Goal: Task Accomplishment & Management: Use online tool/utility

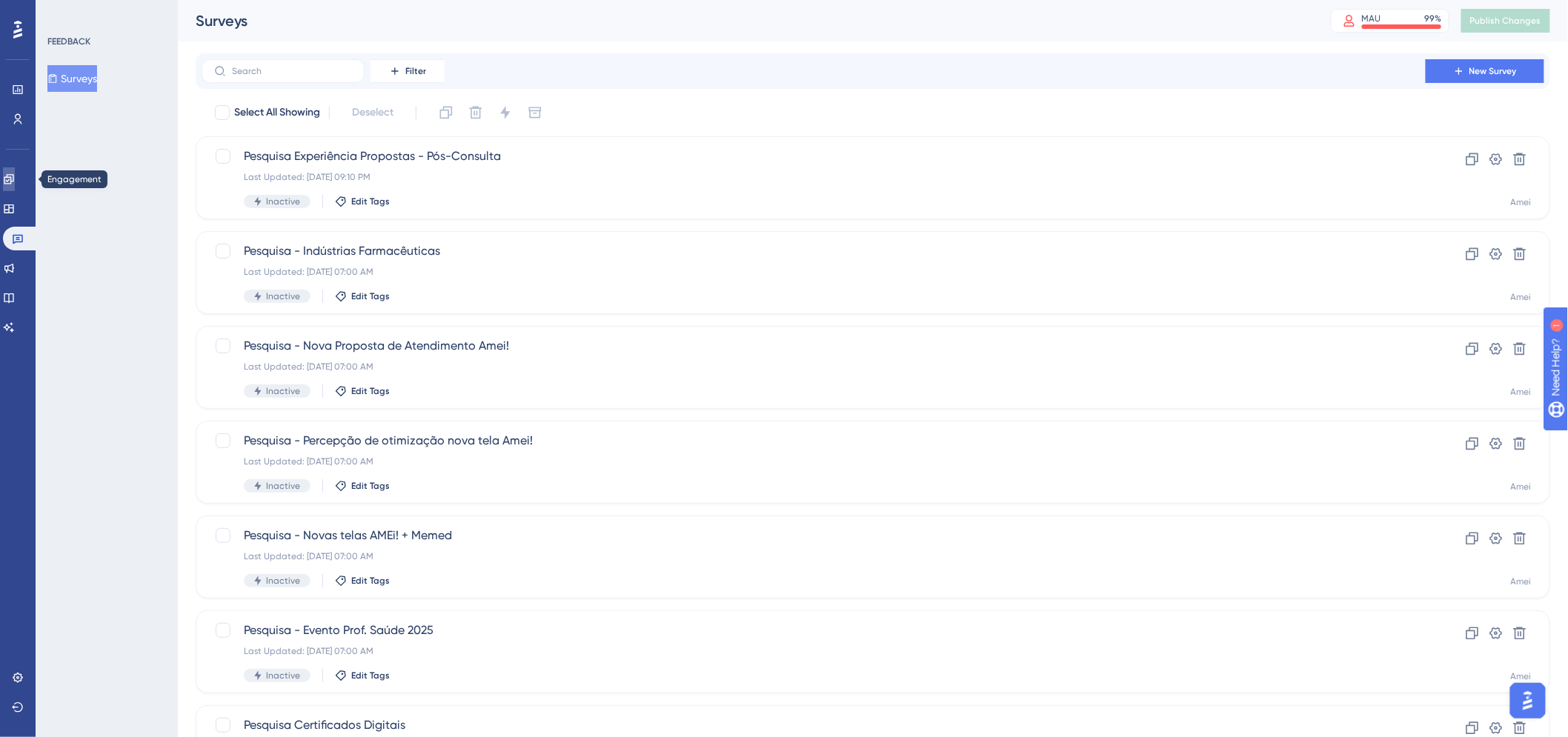
click at [13, 183] on icon at bounding box center [8, 178] width 10 height 10
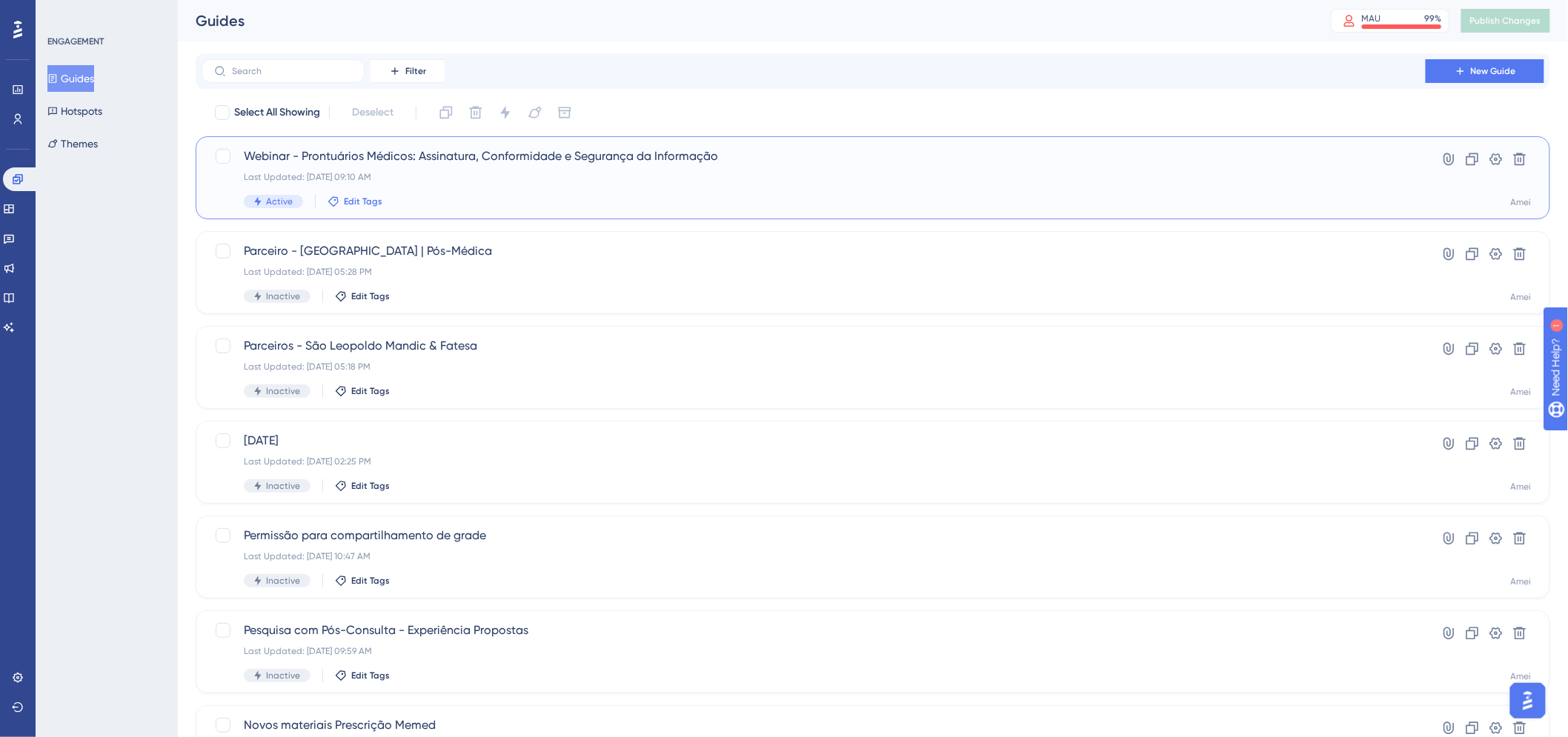
click at [360, 203] on span "Edit Tags" at bounding box center [363, 202] width 39 height 12
click at [353, 203] on span "Edit Tags" at bounding box center [363, 202] width 39 height 12
click at [780, 169] on div "Webinar - Prontuários Médicos: Assinatura, Conformidade e Segurança da Informaç…" at bounding box center [814, 178] width 1139 height 61
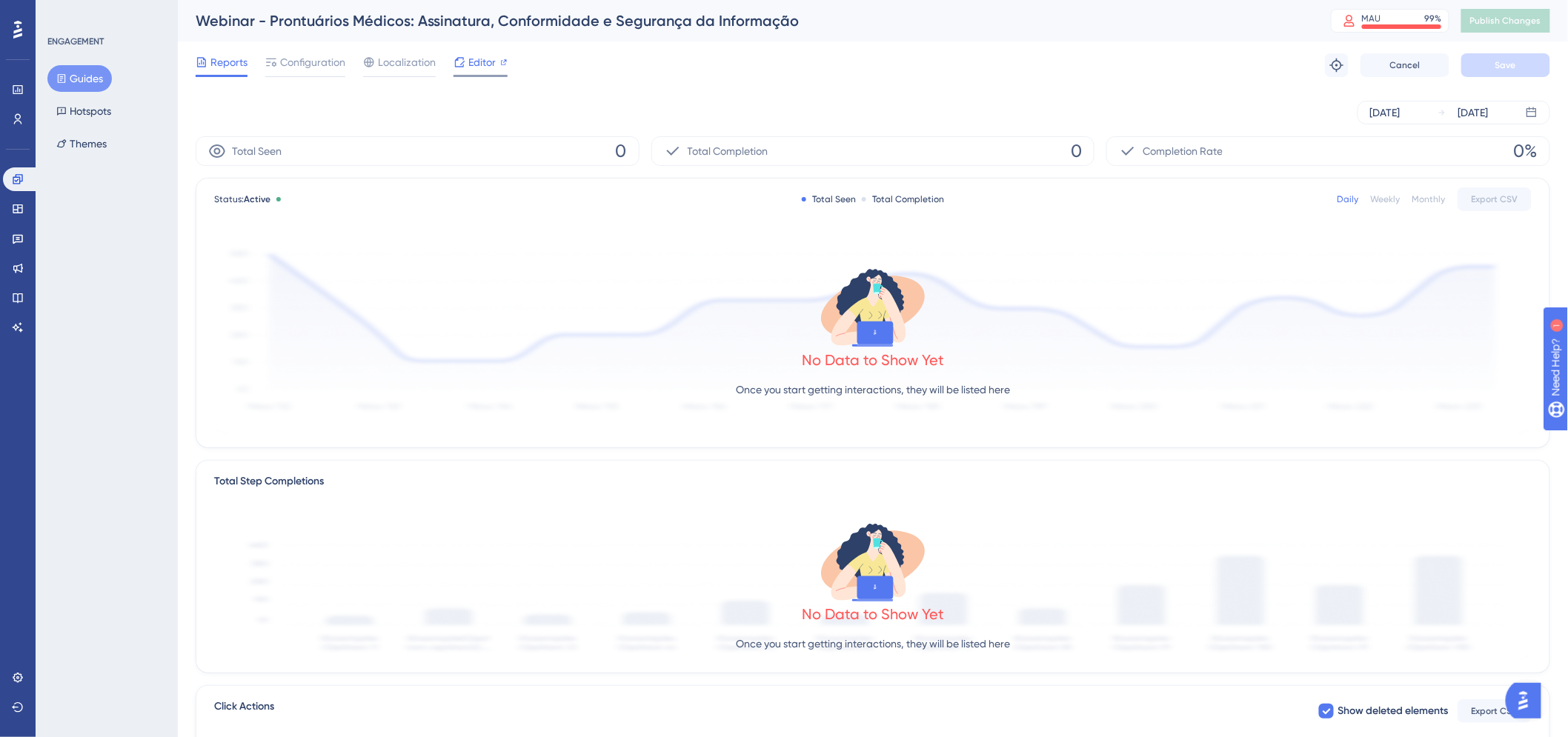
click at [484, 67] on span "Editor" at bounding box center [482, 62] width 27 height 18
